Goal: Navigation & Orientation: Find specific page/section

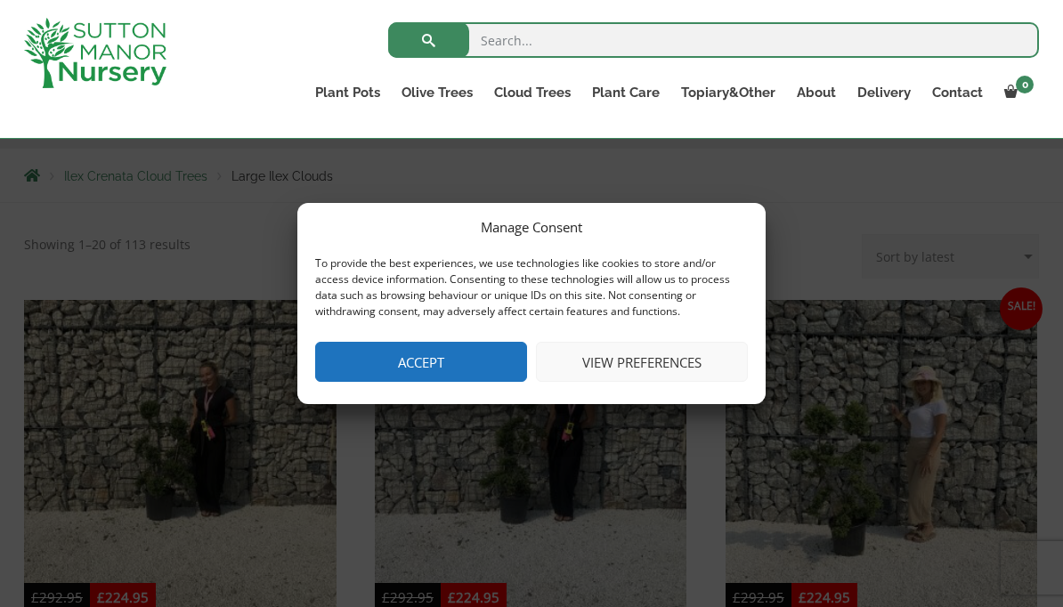
click at [427, 382] on button "Accept" at bounding box center [421, 362] width 212 height 40
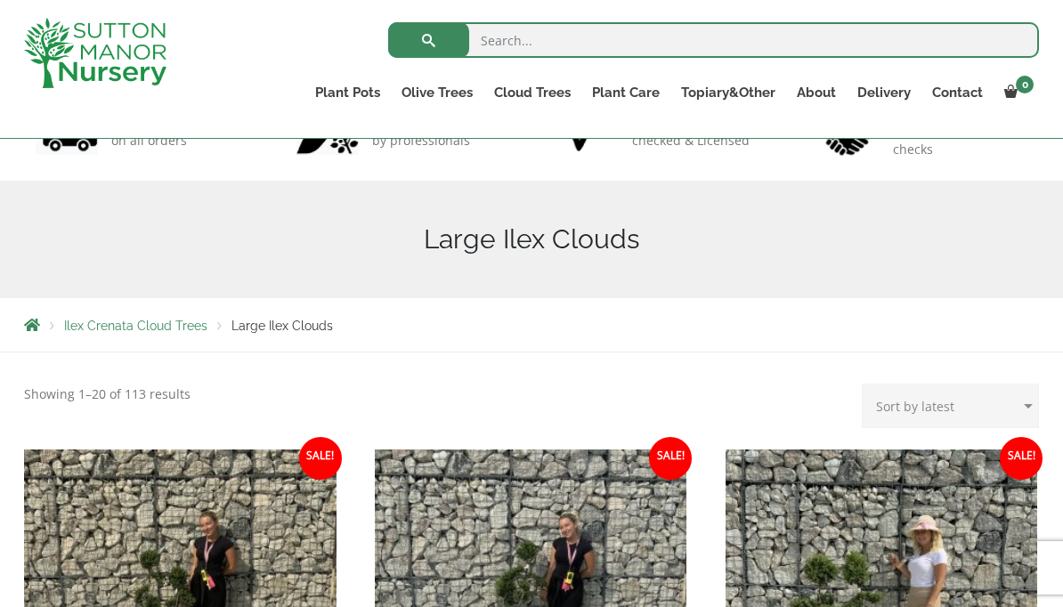
scroll to position [138, 0]
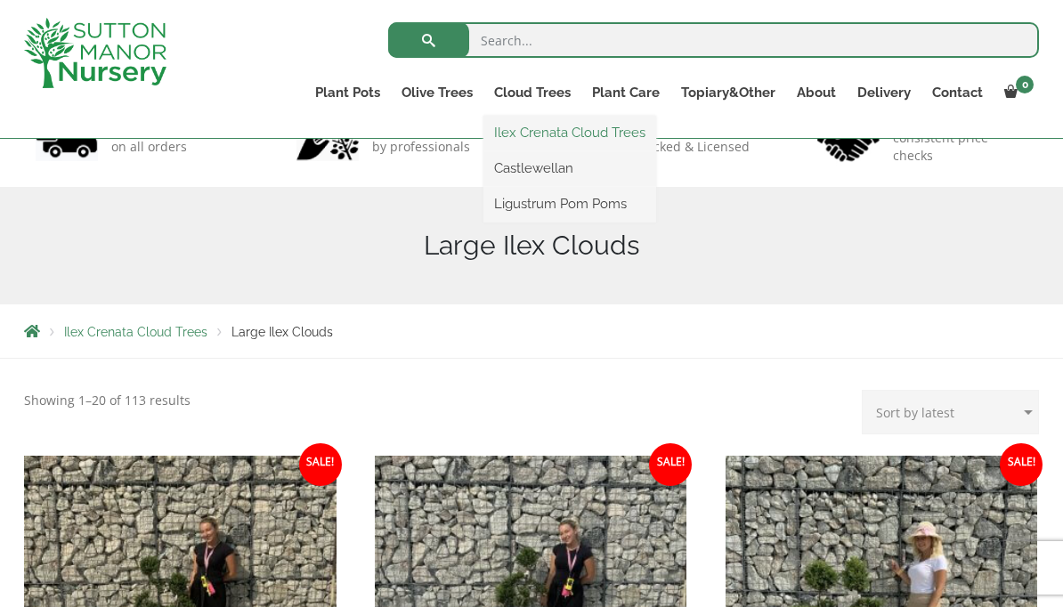
click at [626, 134] on link "Ilex Crenata Cloud Trees" at bounding box center [570, 132] width 173 height 27
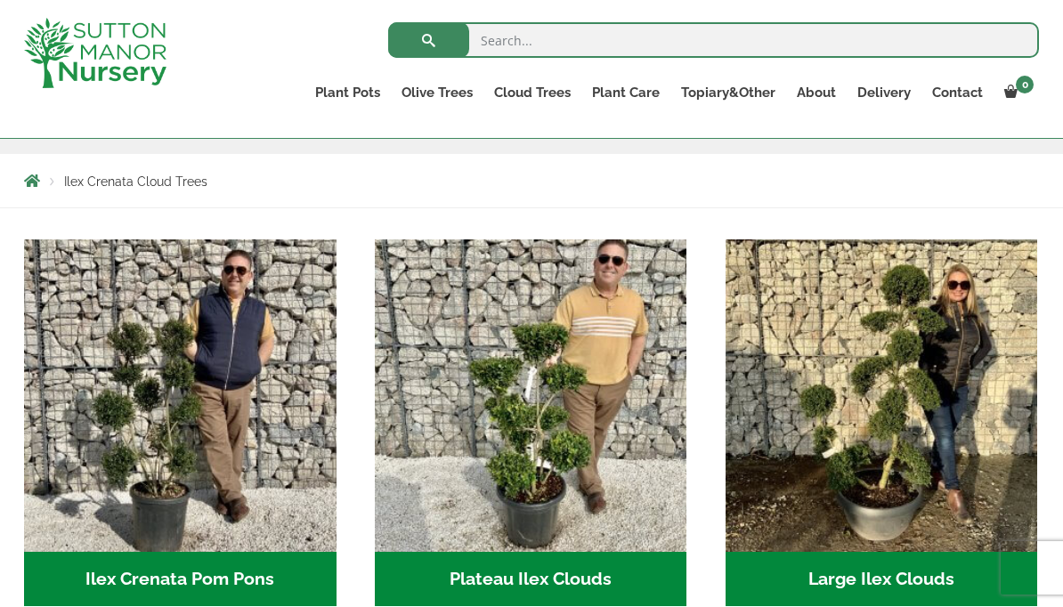
scroll to position [286, 0]
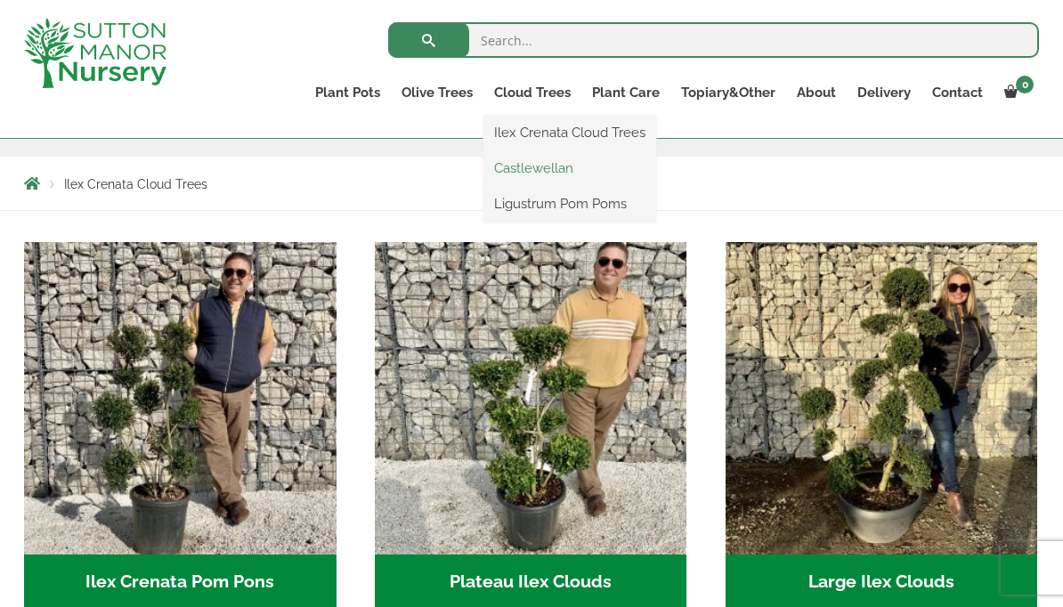
click at [536, 167] on link "Castlewellan" at bounding box center [570, 168] width 173 height 27
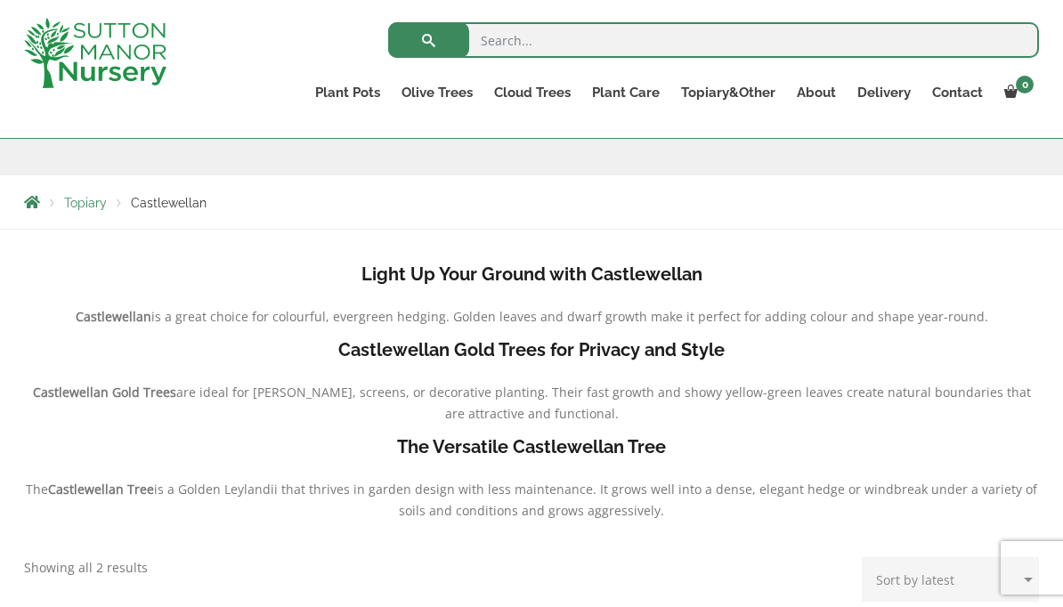
scroll to position [266, 0]
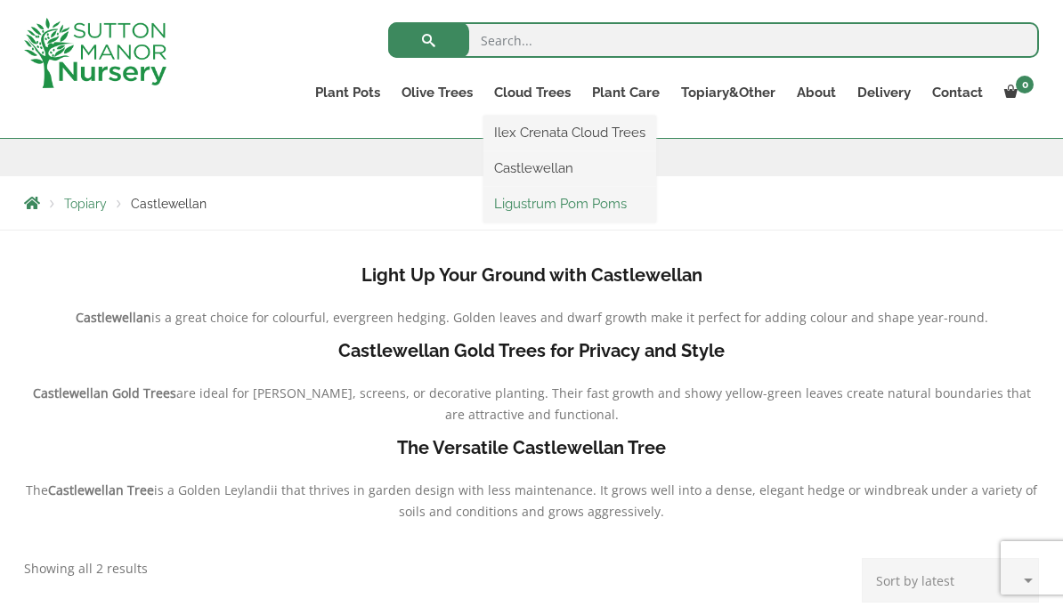
click at [602, 208] on link "Ligustrum Pom Poms" at bounding box center [570, 204] width 173 height 27
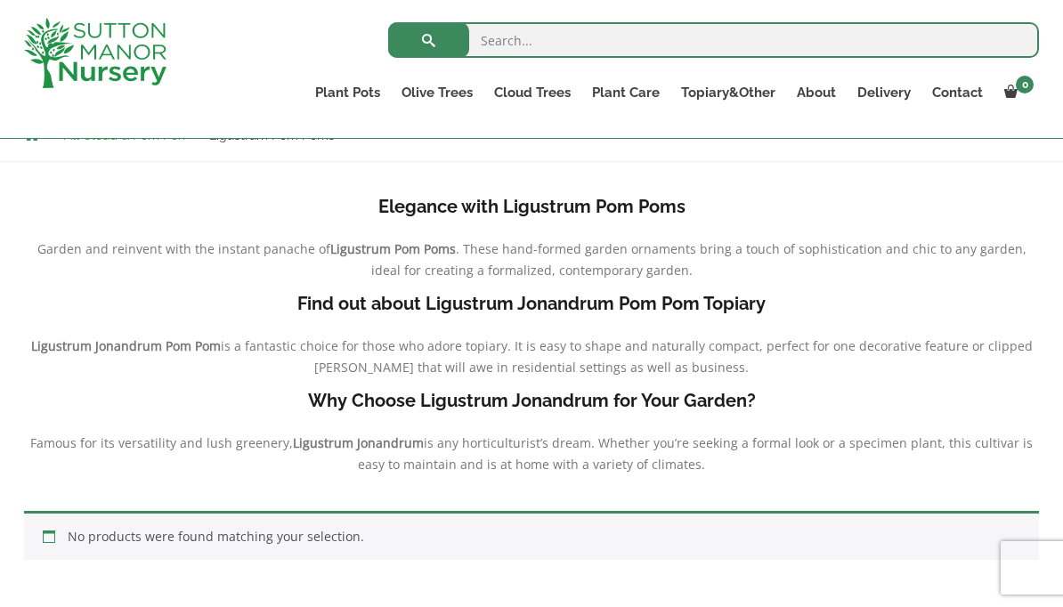
scroll to position [306, 0]
